Goal: Task Accomplishment & Management: Complete application form

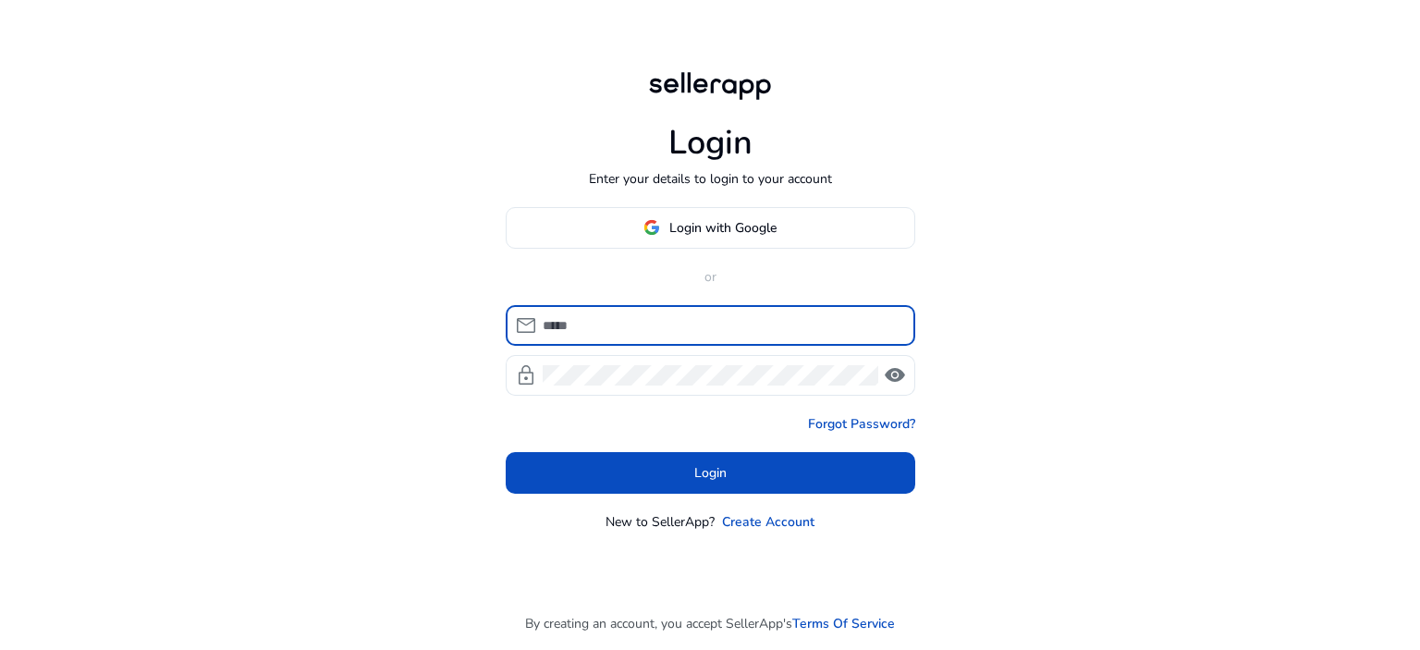
click at [636, 324] on input at bounding box center [722, 325] width 358 height 20
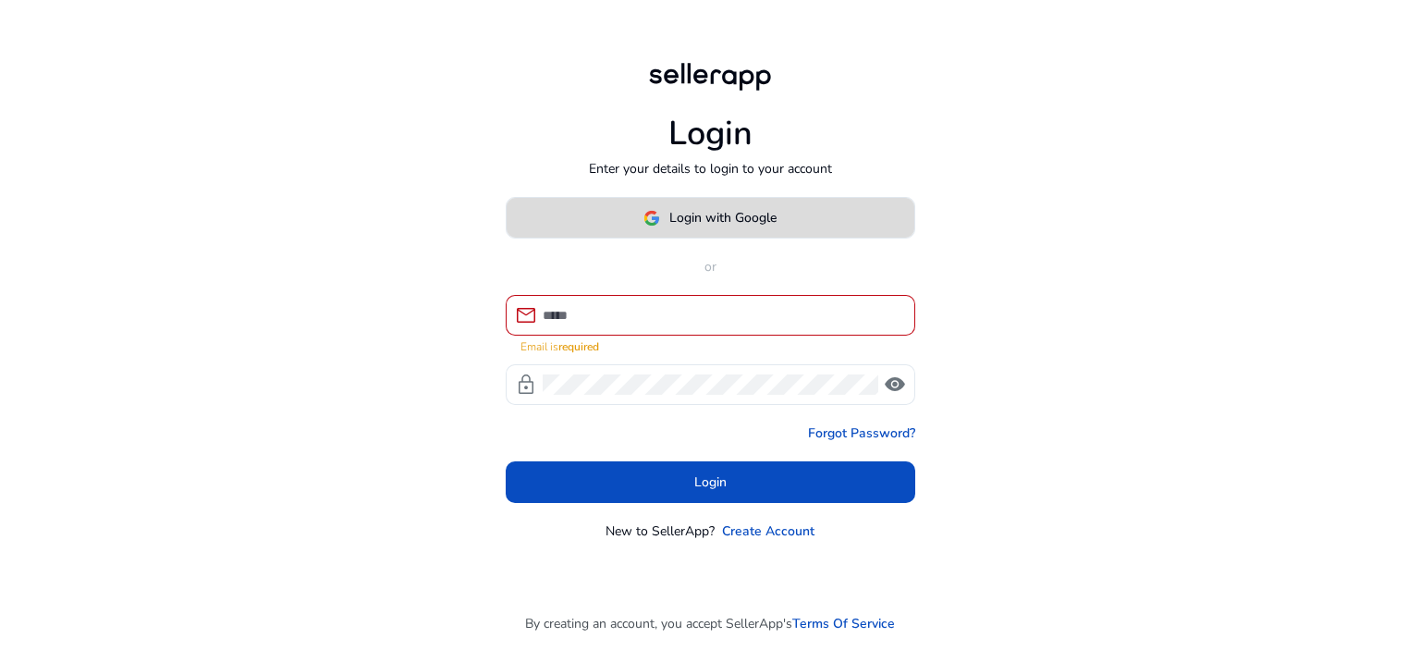
click at [647, 226] on img at bounding box center [651, 218] width 17 height 17
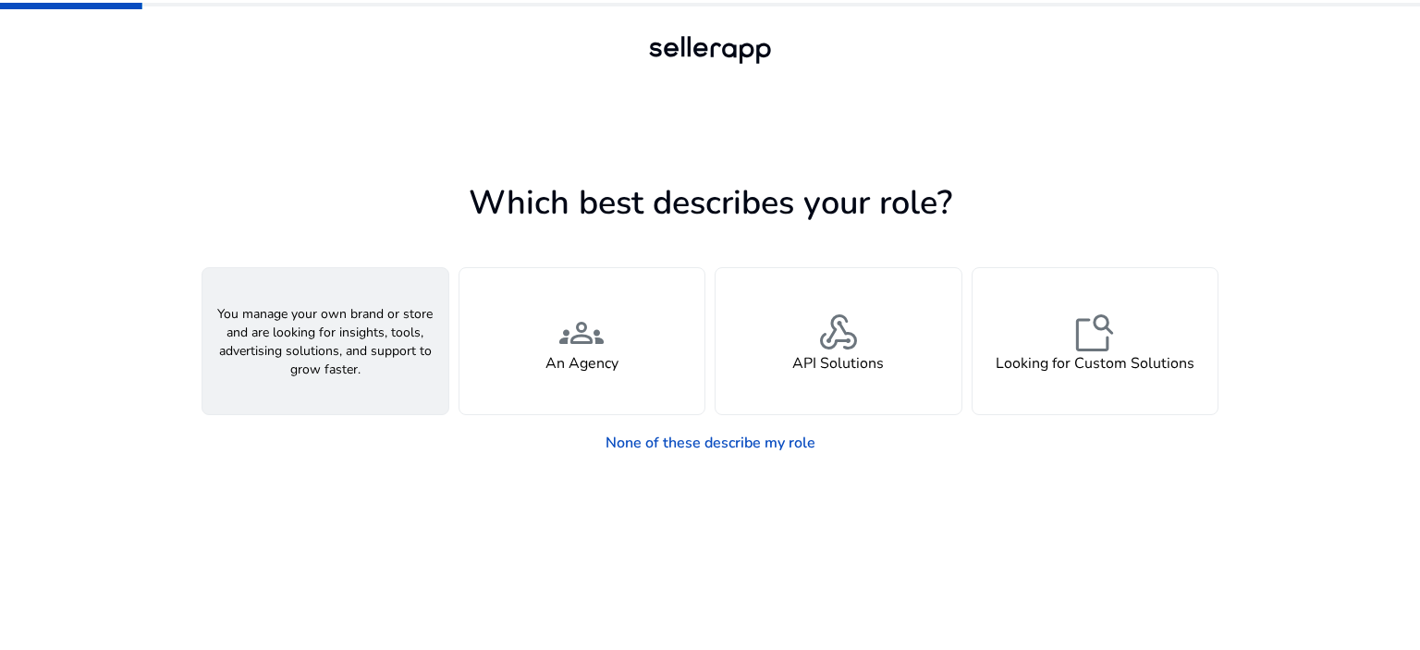
click at [344, 361] on h4 "A Seller" at bounding box center [325, 364] width 55 height 18
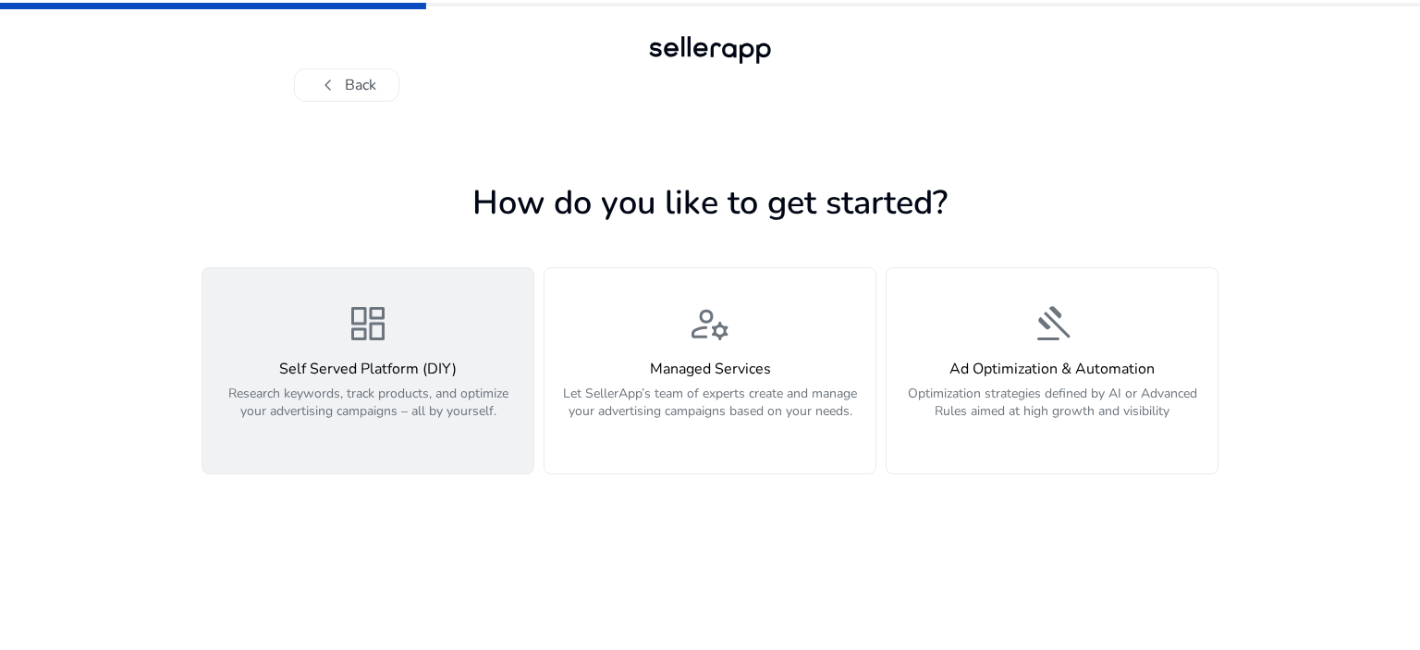
click at [407, 363] on h4 "Self Served Platform (DIY)" at bounding box center [368, 370] width 309 height 18
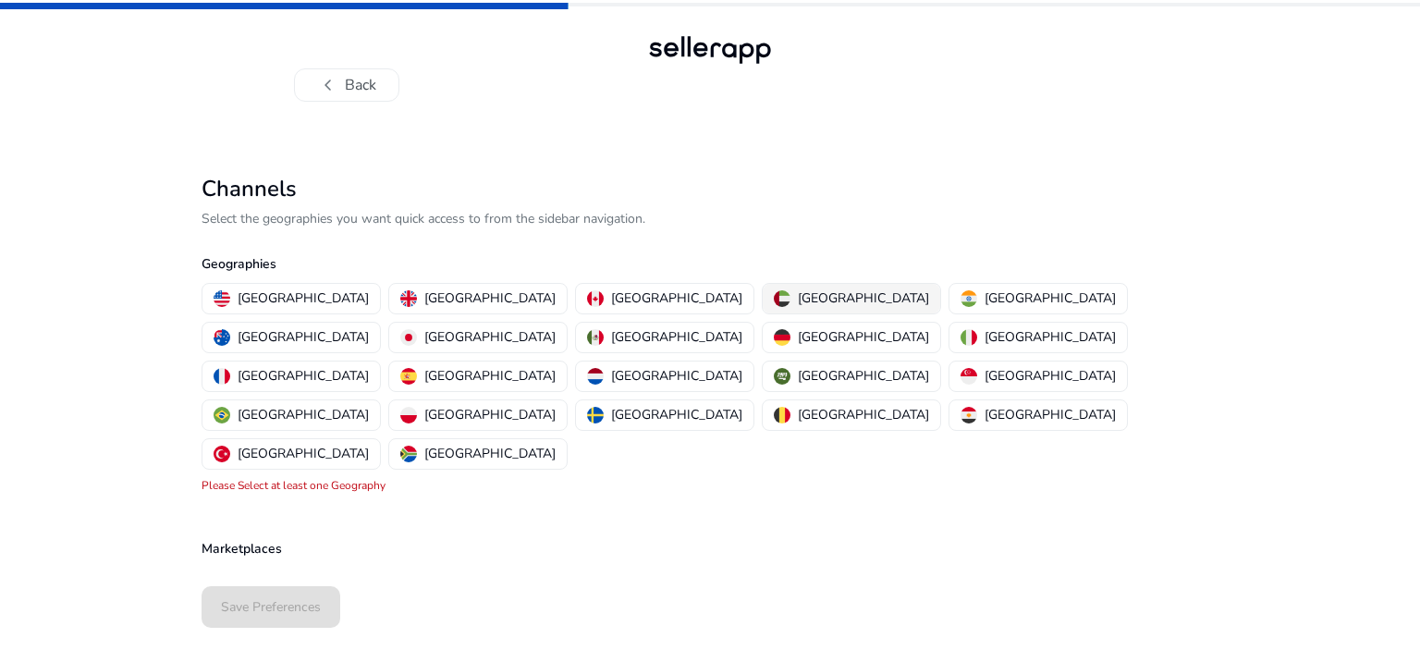
click at [798, 300] on p "[GEOGRAPHIC_DATA]" at bounding box center [863, 297] width 131 height 19
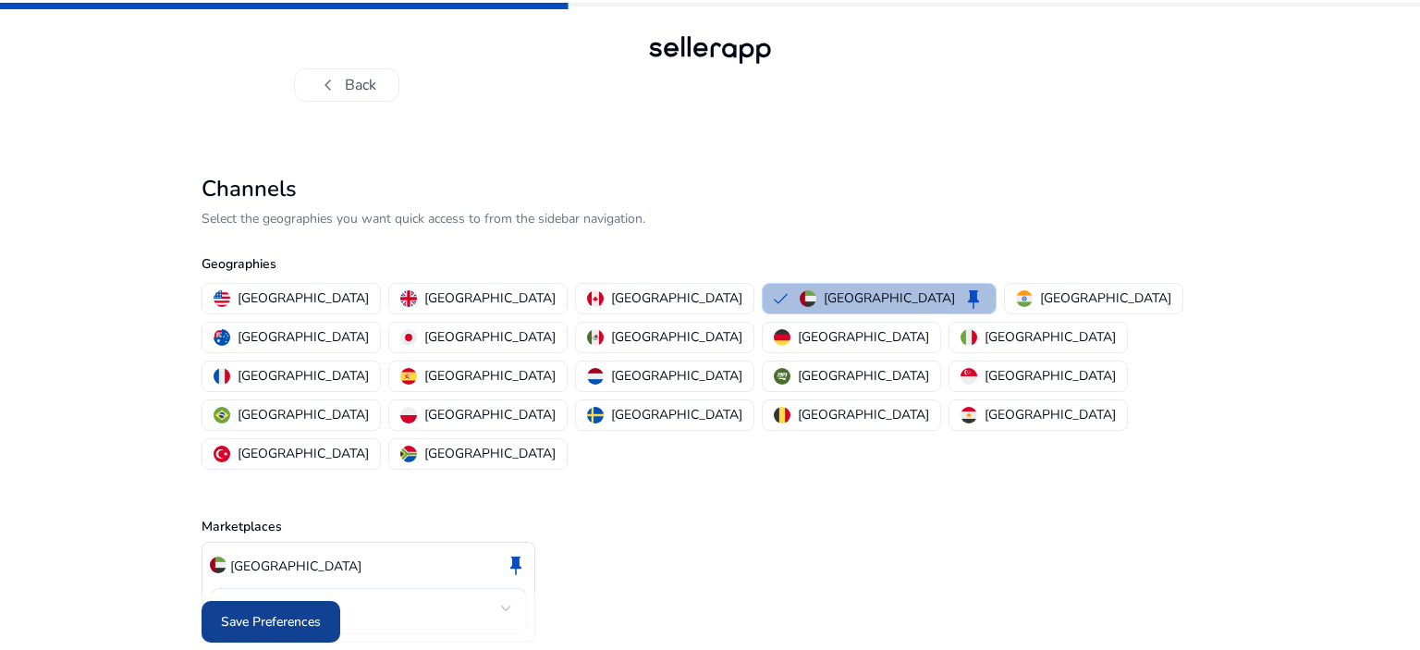
click at [287, 612] on span "Save Preferences" at bounding box center [271, 621] width 100 height 19
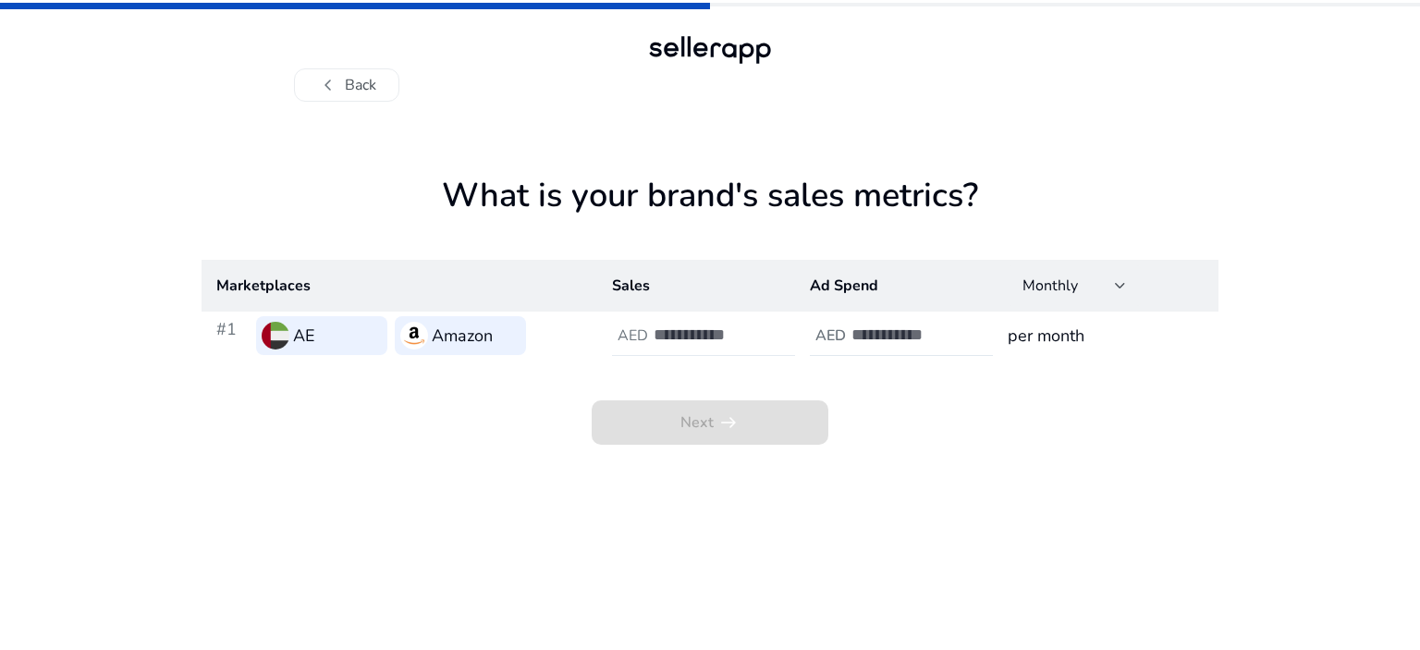
click at [647, 343] on h4 "AED" at bounding box center [632, 336] width 31 height 18
click at [859, 488] on app-sales-metrics "What is your brand's sales metrics? Marketplaces Sales Ad Spend Monthly #1 AE A…" at bounding box center [710, 413] width 1017 height 474
click at [680, 335] on input "number" at bounding box center [716, 334] width 125 height 20
type input "****"
click at [839, 343] on h4 "AED" at bounding box center [830, 336] width 31 height 18
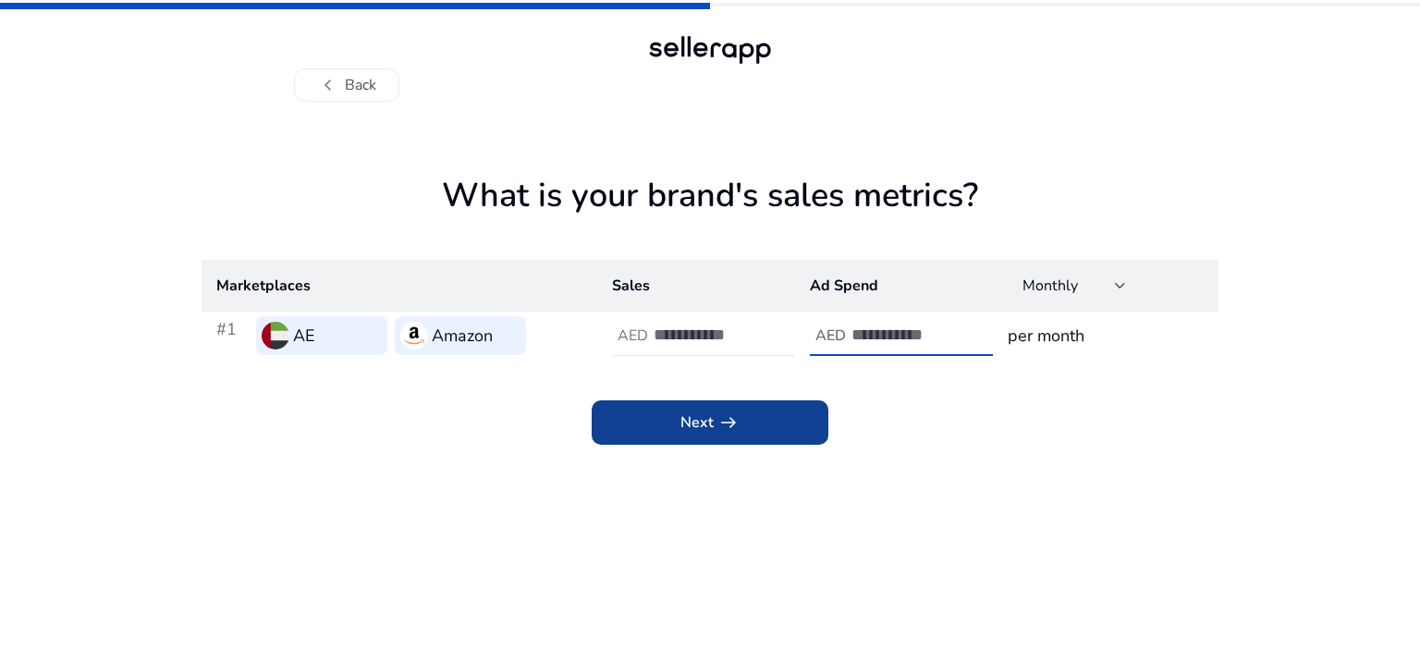
type input "*"
click at [769, 414] on span at bounding box center [710, 422] width 237 height 44
